Goal: Use online tool/utility: Utilize a website feature to perform a specific function

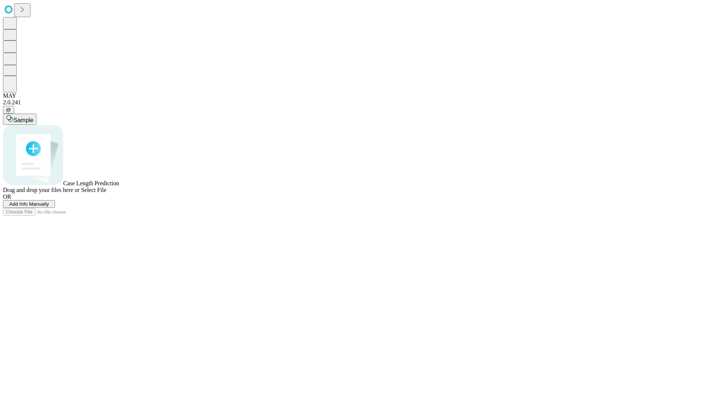
click at [49, 207] on span "Add Info Manually" at bounding box center [29, 204] width 40 height 6
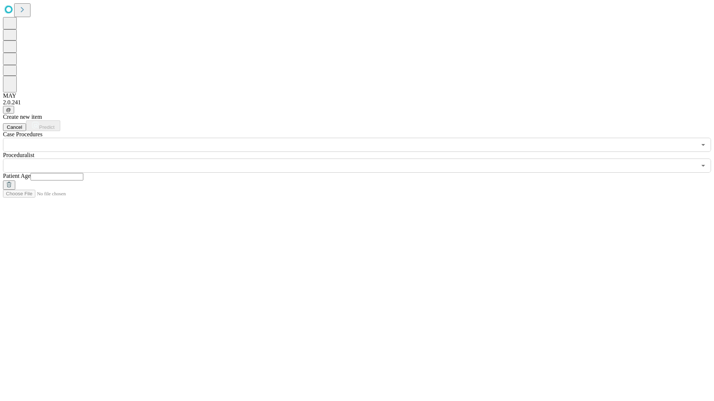
click at [83, 173] on input "text" at bounding box center [56, 176] width 53 height 7
type input "**"
click at [362, 159] on input "text" at bounding box center [349, 166] width 693 height 14
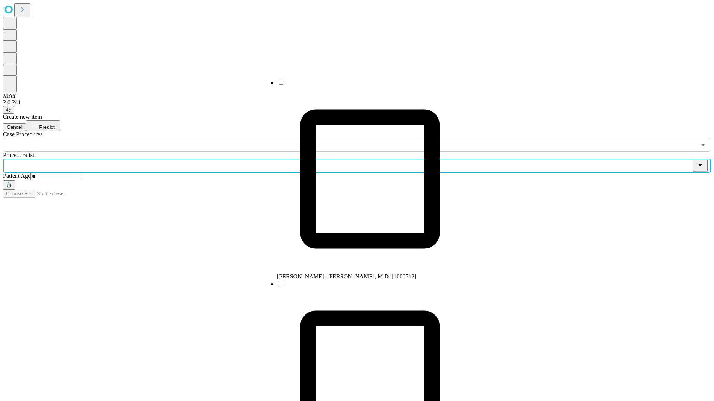
click at [362, 85] on li "[PERSON_NAME], [PERSON_NAME], M.D. [1000512]" at bounding box center [370, 179] width 186 height 201
click at [156, 138] on input "text" at bounding box center [349, 145] width 693 height 14
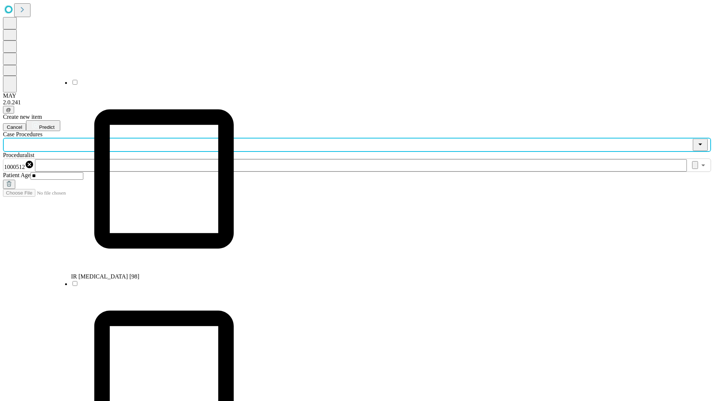
click at [157, 85] on li "IR [MEDICAL_DATA] [98]" at bounding box center [164, 179] width 186 height 201
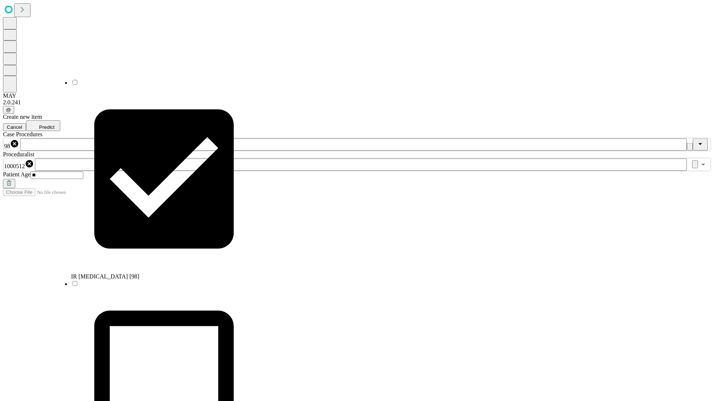
click at [54, 125] on span "Predict" at bounding box center [46, 128] width 15 height 6
